Goal: Check status: Check status

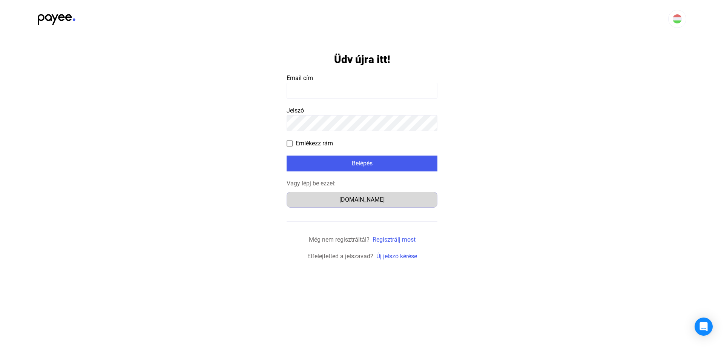
click at [375, 200] on div "Számlázz.hu" at bounding box center [362, 199] width 146 height 9
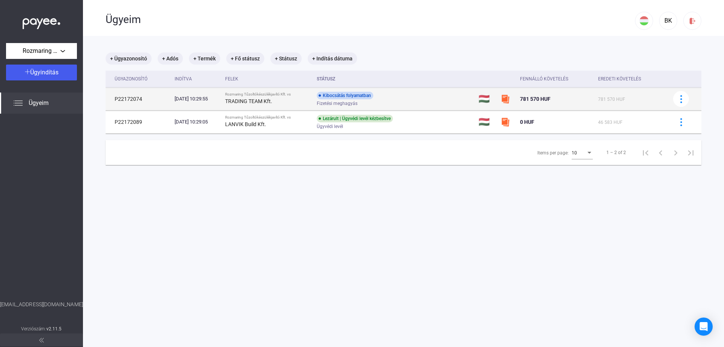
click at [430, 103] on div "Fizetési meghagyás" at bounding box center [377, 104] width 120 height 6
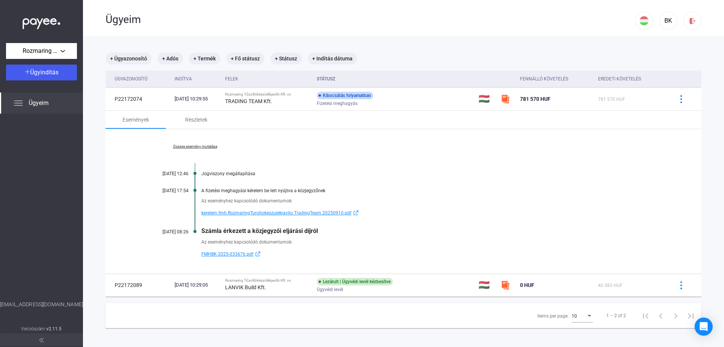
click at [218, 252] on span "FMHBK-2025-033676.pdf" at bounding box center [227, 253] width 52 height 9
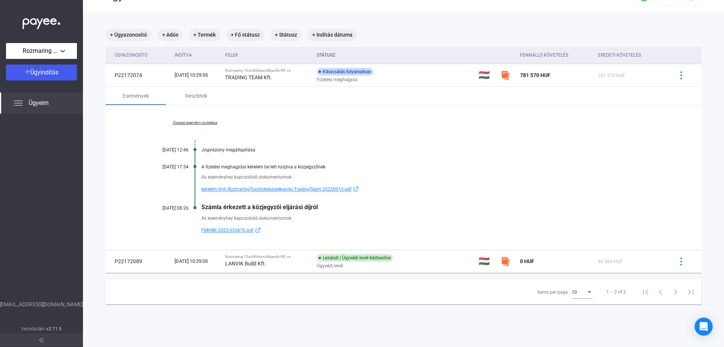
scroll to position [36, 0]
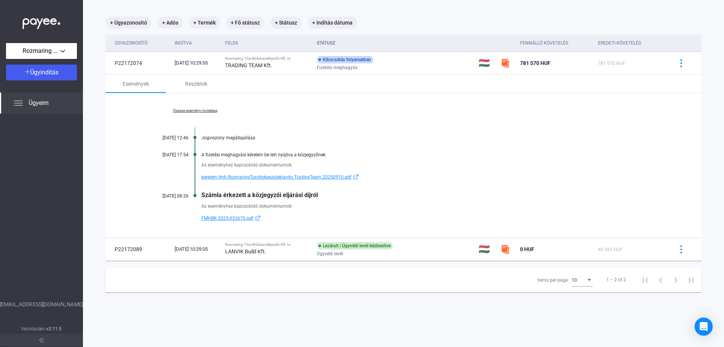
drag, startPoint x: 201, startPoint y: 194, endPoint x: 288, endPoint y: 190, distance: 86.9
click at [284, 191] on div "Összes esemény mutatása [DATE] 12:46 Jogviszony megállapítása [DATE] 17:54 A fi…" at bounding box center [404, 165] width 596 height 145
click at [315, 190] on div "Összes esemény mutatása [DATE] 12:46 Jogviszony megállapítása [DATE] 17:54 A fi…" at bounding box center [404, 165] width 596 height 145
drag, startPoint x: 201, startPoint y: 206, endPoint x: 287, endPoint y: 207, distance: 86.0
click at [285, 207] on div "Az eseményhez kapcsolódó dokumentumok: FMHBK-2025-033676.pdf" at bounding box center [403, 210] width 521 height 24
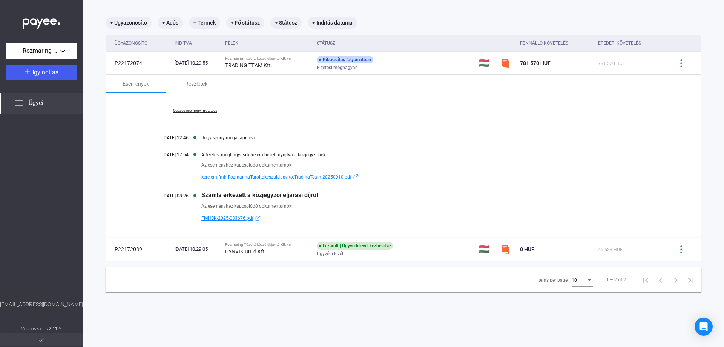
click at [303, 204] on div "Az eseményhez kapcsolódó dokumentumok:" at bounding box center [432, 206] width 463 height 8
drag, startPoint x: 201, startPoint y: 193, endPoint x: 361, endPoint y: 195, distance: 160.7
click at [348, 195] on div "Összes esemény mutatása [DATE] 12:46 Jogviszony megállapítása [DATE] 17:54 A fi…" at bounding box center [404, 165] width 596 height 145
click at [361, 195] on div "Számla érkezett a közjegyzői eljárási díjról" at bounding box center [432, 194] width 463 height 7
drag, startPoint x: 198, startPoint y: 192, endPoint x: 282, endPoint y: 191, distance: 84.1
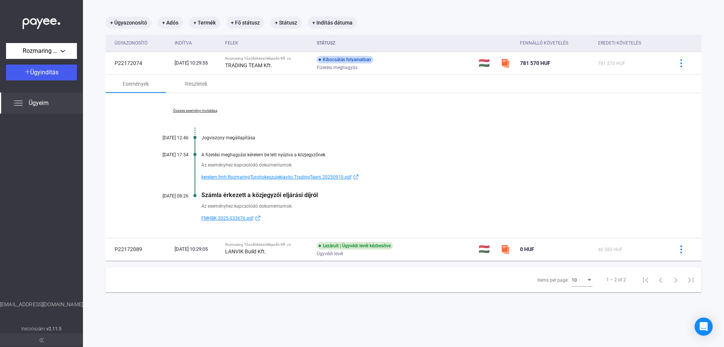
click at [264, 191] on div "Összes esemény mutatása [DATE] 12:46 Jogviszony megállapítása [DATE] 17:54 A fi…" at bounding box center [404, 165] width 596 height 145
click at [308, 190] on div "Összes esemény mutatása [DATE] 12:46 Jogviszony megállapítása [DATE] 17:54 A fi…" at bounding box center [404, 165] width 596 height 145
drag, startPoint x: 326, startPoint y: 194, endPoint x: 215, endPoint y: 195, distance: 111.7
click at [221, 196] on div "Számla érkezett a közjegyzői eljárási díjról" at bounding box center [432, 194] width 463 height 7
click at [210, 195] on div "Számla érkezett a közjegyzői eljárási díjról" at bounding box center [432, 194] width 463 height 7
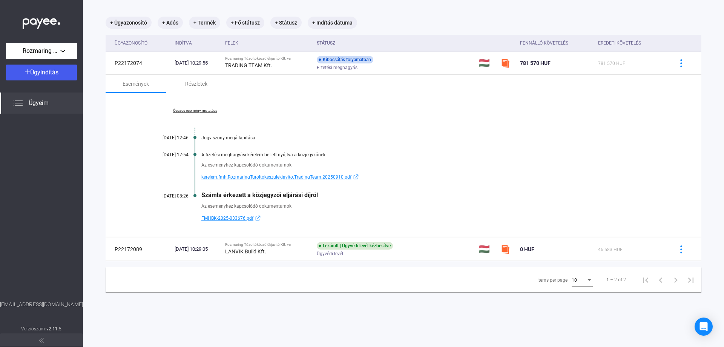
drag, startPoint x: 203, startPoint y: 193, endPoint x: 305, endPoint y: 193, distance: 102.6
click at [305, 193] on div "Számla érkezett a közjegyzői eljárási díjról" at bounding box center [432, 194] width 463 height 7
click at [326, 192] on div "Számla érkezett a közjegyzői eljárási díjról" at bounding box center [432, 194] width 463 height 7
drag, startPoint x: 323, startPoint y: 194, endPoint x: 222, endPoint y: 193, distance: 100.4
click at [230, 193] on div "Számla érkezett a közjegyzői eljárási díjról" at bounding box center [432, 194] width 463 height 7
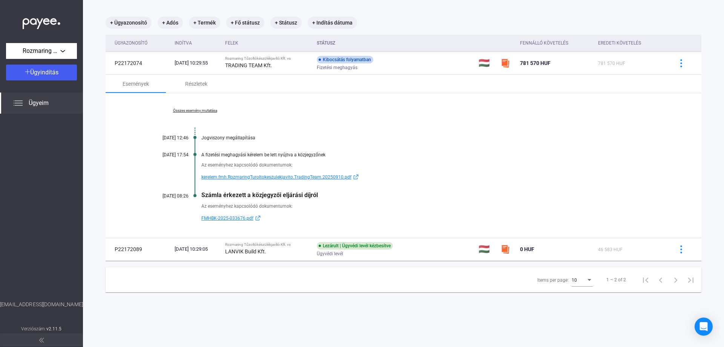
click at [221, 193] on div "Számla érkezett a közjegyzői eljárási díjról" at bounding box center [432, 194] width 463 height 7
drag, startPoint x: 199, startPoint y: 192, endPoint x: 350, endPoint y: 194, distance: 150.6
click at [349, 194] on div "Összes esemény mutatása [DATE] 12:46 Jogviszony megállapítása [DATE] 17:54 A fi…" at bounding box center [404, 165] width 596 height 145
click at [339, 194] on div "Számla érkezett a közjegyzői eljárási díjról" at bounding box center [432, 194] width 463 height 7
drag, startPoint x: 290, startPoint y: 206, endPoint x: 222, endPoint y: 202, distance: 68.0
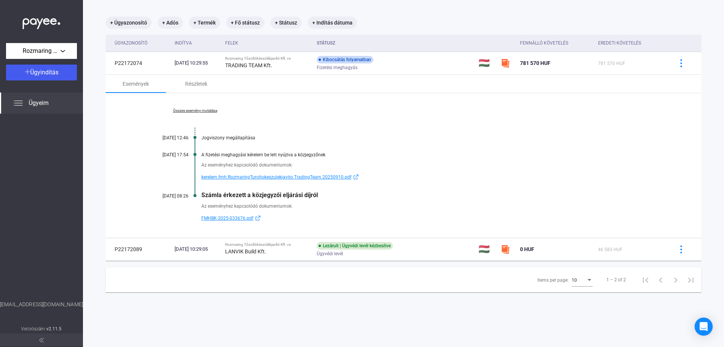
click at [223, 202] on div "Az eseményhez kapcsolódó dokumentumok:" at bounding box center [432, 206] width 463 height 8
click at [221, 202] on div "Az eseményhez kapcsolódó dokumentumok:" at bounding box center [432, 206] width 463 height 8
drag, startPoint x: 201, startPoint y: 193, endPoint x: 355, endPoint y: 195, distance: 154.0
click at [352, 195] on div "Számla érkezett a közjegyzői eljárási díjról" at bounding box center [432, 194] width 463 height 7
click at [298, 204] on div "Az eseményhez kapcsolódó dokumentumok:" at bounding box center [432, 206] width 463 height 8
